Goal: Find specific page/section: Find specific page/section

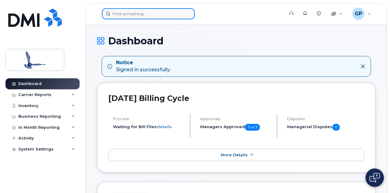
click at [129, 13] on input at bounding box center [148, 13] width 93 height 11
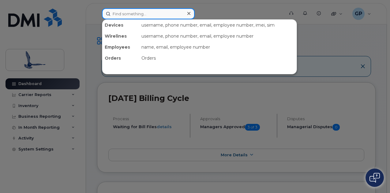
paste input "867-340-0315"
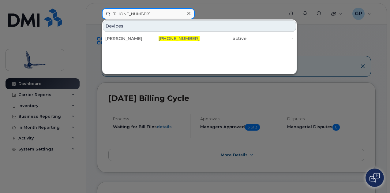
drag, startPoint x: 149, startPoint y: 14, endPoint x: 102, endPoint y: 13, distance: 47.1
click at [102, 13] on input "867-340-0315" at bounding box center [148, 13] width 93 height 11
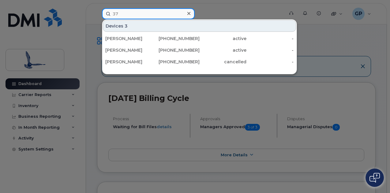
type input "3"
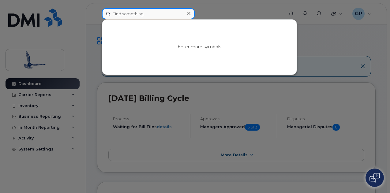
paste input "867-378-0680"
click at [125, 13] on input "867-378-0680" at bounding box center [148, 13] width 93 height 11
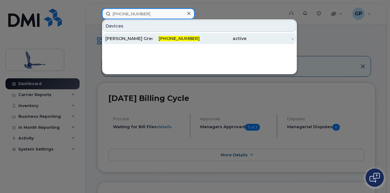
type input "867-678-0680"
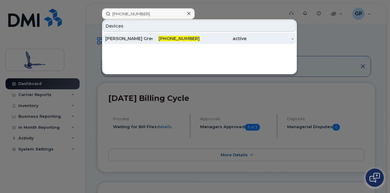
click at [179, 41] on div "867-678-0680" at bounding box center [175, 39] width 47 height 6
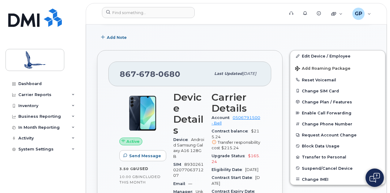
scroll to position [95, 0]
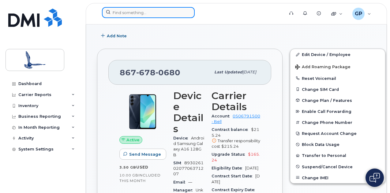
click at [130, 12] on input at bounding box center [148, 12] width 93 height 11
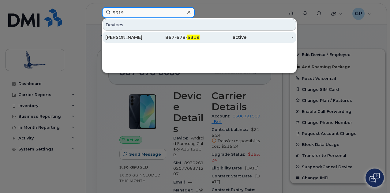
type input "5319"
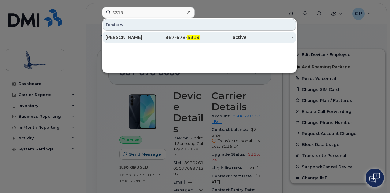
click at [140, 36] on div "[PERSON_NAME]" at bounding box center [128, 37] width 47 height 6
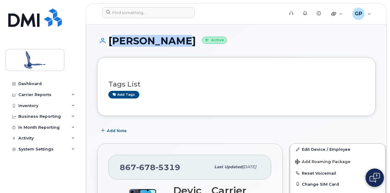
drag, startPoint x: 166, startPoint y: 44, endPoint x: 110, endPoint y: 42, distance: 56.0
click at [110, 42] on h1 "Ryan Ballas Active" at bounding box center [236, 41] width 279 height 11
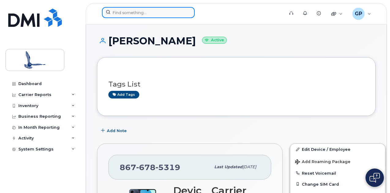
click at [121, 13] on input at bounding box center [148, 12] width 93 height 11
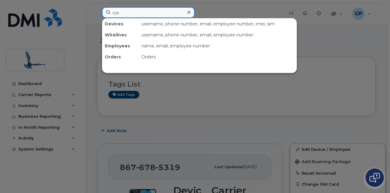
type input "ryan"
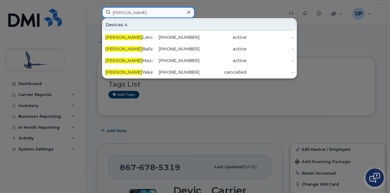
drag, startPoint x: 128, startPoint y: 14, endPoint x: 88, endPoint y: 13, distance: 39.5
click at [97, 13] on div "ryan Devices 4 Ryan Land 867-678-0722 active - Ryan Ballas 867-678-5319 active …" at bounding box center [191, 13] width 188 height 13
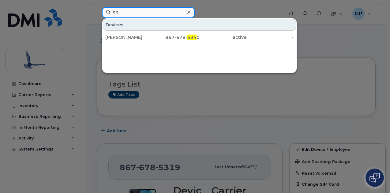
type input "5"
type input "5795"
